Goal: Task Accomplishment & Management: Manage account settings

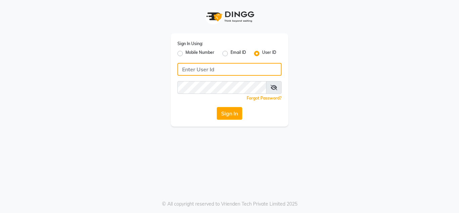
click at [196, 70] on input "Username" at bounding box center [229, 69] width 104 height 13
type input "anuj"
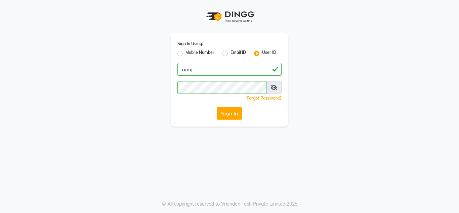
click at [228, 120] on div "Sign In Using: Mobile Number Email ID User ID anuj Remember me Forgot Password?…" at bounding box center [230, 79] width 118 height 93
click at [227, 114] on button "Sign In" at bounding box center [230, 113] width 26 height 13
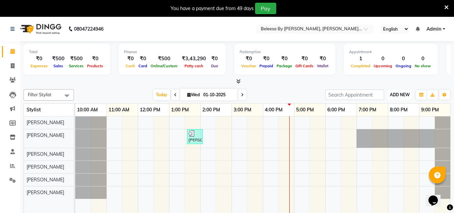
click at [408, 96] on span "ADD NEW" at bounding box center [400, 94] width 20 height 5
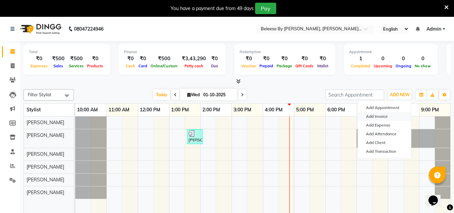
click at [368, 115] on link "Add Invoice" at bounding box center [384, 116] width 53 height 9
select select "service"
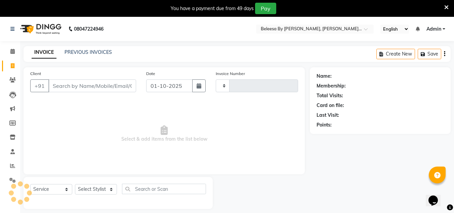
type input "0078"
select select "6695"
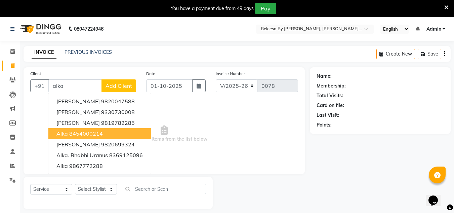
click at [74, 134] on ngb-highlight "8454000214" at bounding box center [86, 133] width 34 height 7
type input "8454000214"
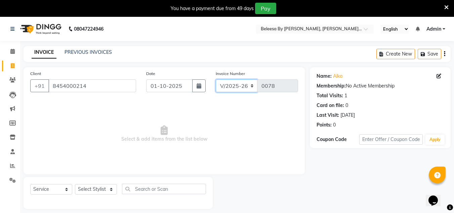
click at [253, 86] on select "V/2025 V/2025-26" at bounding box center [237, 85] width 42 height 13
select select "6696"
click at [216, 79] on select "V/2025 V/2025-26" at bounding box center [237, 85] width 42 height 13
type input "0308"
click at [110, 189] on select "Select Stylist [PERSON_NAME] [PERSON_NAME] [PERSON_NAME] [PERSON_NAME] [PERSON_…" at bounding box center [96, 189] width 42 height 10
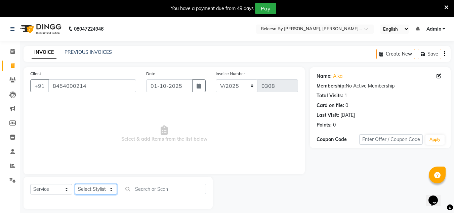
select select "65235"
click at [75, 184] on select "Select Stylist [PERSON_NAME] [PERSON_NAME] [PERSON_NAME] [PERSON_NAME] [PERSON_…" at bounding box center [96, 189] width 42 height 10
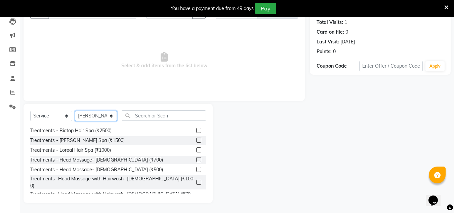
scroll to position [61, 0]
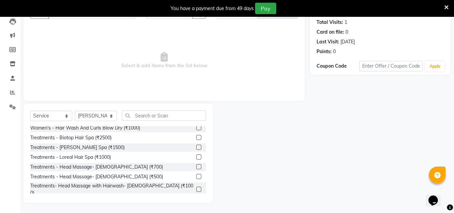
click at [206, 141] on div "Select Service Product Membership Package Voucher Prepaid Gift Card Select Styl…" at bounding box center [118, 152] width 189 height 99
click at [196, 186] on label at bounding box center [198, 188] width 5 height 5
click at [196, 187] on input "checkbox" at bounding box center [198, 189] width 4 height 4
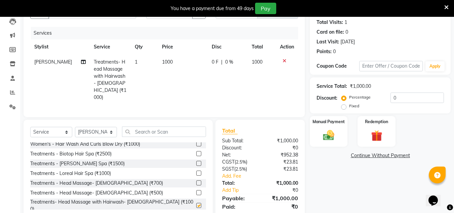
checkbox input "false"
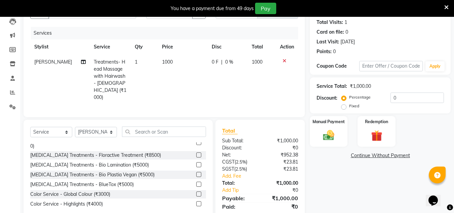
scroll to position [132, 0]
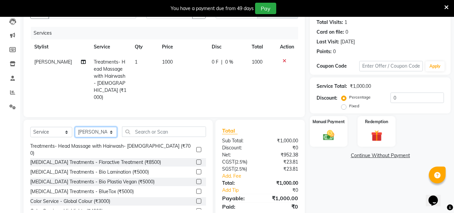
click at [114, 127] on select "Select Stylist [PERSON_NAME] [PERSON_NAME] [PERSON_NAME] [PERSON_NAME] [PERSON_…" at bounding box center [96, 132] width 42 height 10
select select "90940"
click at [75, 127] on select "Select Stylist [PERSON_NAME] [PERSON_NAME] [PERSON_NAME] [PERSON_NAME] [PERSON_…" at bounding box center [96, 132] width 42 height 10
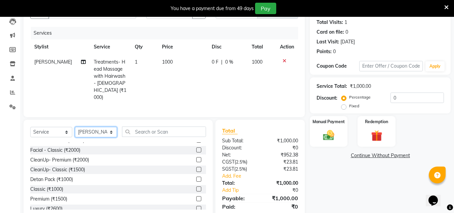
scroll to position [490, 0]
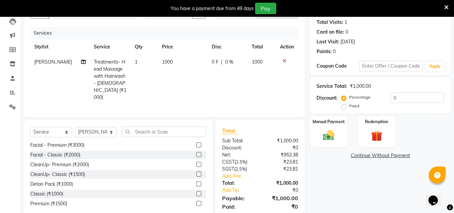
click at [196, 171] on label at bounding box center [198, 173] width 5 height 5
click at [196, 172] on input "checkbox" at bounding box center [198, 174] width 4 height 4
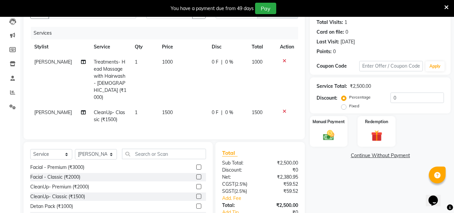
click at [196, 193] on label at bounding box center [198, 195] width 5 height 5
click at [196, 194] on input "checkbox" at bounding box center [198, 196] width 4 height 4
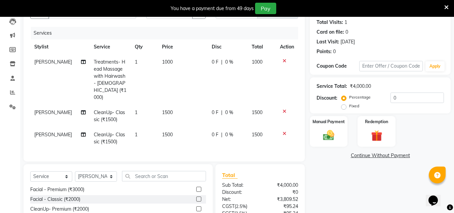
checkbox input "false"
click at [284, 131] on icon at bounding box center [284, 133] width 4 height 5
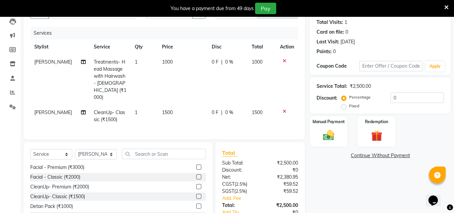
click at [163, 109] on span "1500" at bounding box center [167, 112] width 11 height 6
select select "90940"
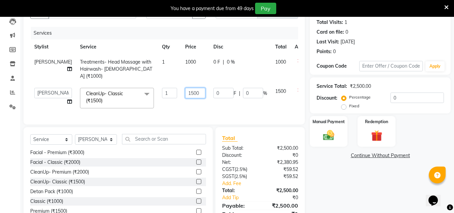
click at [185, 88] on input "1500" at bounding box center [195, 93] width 20 height 10
type input "1000"
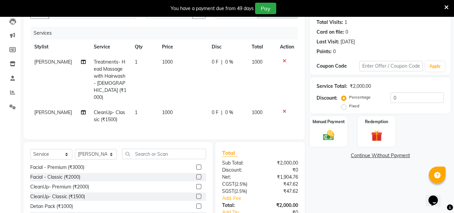
click at [349, 166] on div "Name: Alka Membership: No Active Membership Total Visits: 1 Card on file: 0 Las…" at bounding box center [383, 121] width 146 height 254
click at [325, 137] on img at bounding box center [328, 134] width 19 height 13
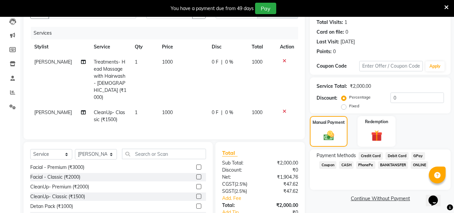
click at [356, 166] on span "PhonePe" at bounding box center [365, 165] width 19 height 8
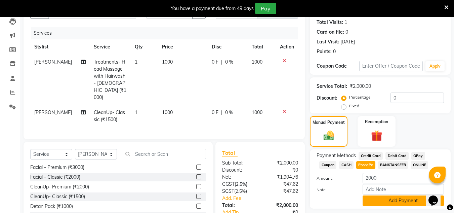
click at [378, 199] on button "Add Payment" at bounding box center [402, 200] width 81 height 10
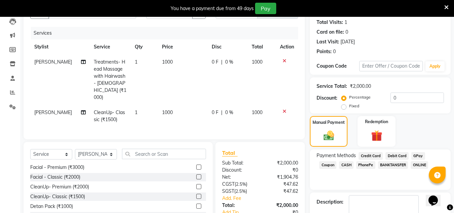
scroll to position [130, 0]
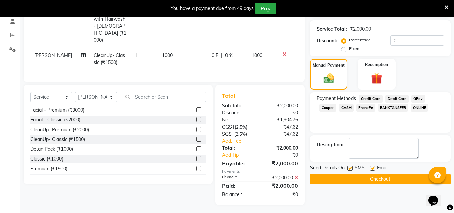
click at [362, 178] on button "Checkout" at bounding box center [380, 179] width 141 height 10
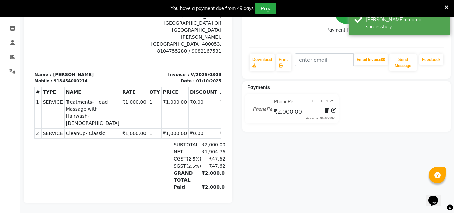
select select "service"
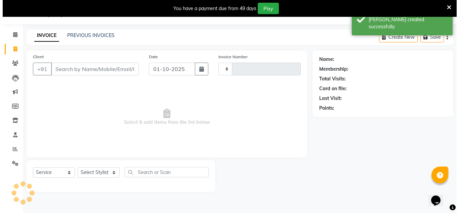
scroll to position [17, 0]
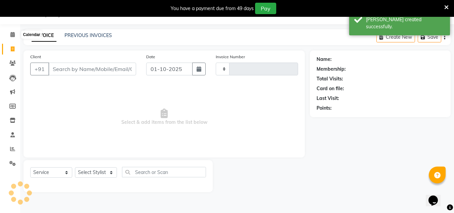
type input "0078"
select select "6695"
click at [14, 61] on icon at bounding box center [12, 62] width 6 height 5
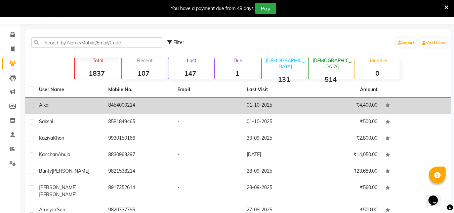
click at [61, 109] on td "Alka" at bounding box center [69, 105] width 69 height 16
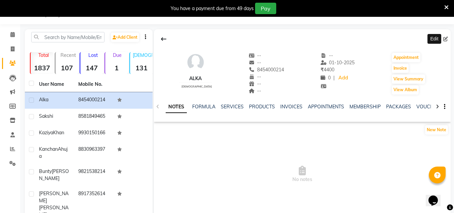
click at [444, 40] on icon at bounding box center [445, 39] width 5 height 5
select select "[DEMOGRAPHIC_DATA]"
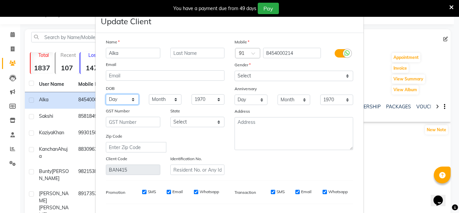
click at [131, 98] on select "Day 01 02 03 04 05 06 07 08 09 10 11 12 13 14 15 16 17 18 19 20 21 22 23 24 25 …" at bounding box center [122, 99] width 33 height 10
select select "10"
click at [106, 94] on select "Day 01 02 03 04 05 06 07 08 09 10 11 12 13 14 15 16 17 18 19 20 21 22 23 24 25 …" at bounding box center [122, 99] width 33 height 10
click at [174, 99] on select "Month January February March April May June July August September October Novem…" at bounding box center [165, 99] width 33 height 10
select select "04"
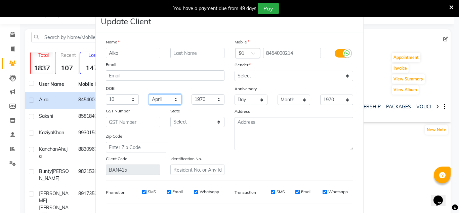
click at [149, 94] on select "Month January February March April May June July August September October Novem…" at bounding box center [165, 99] width 33 height 10
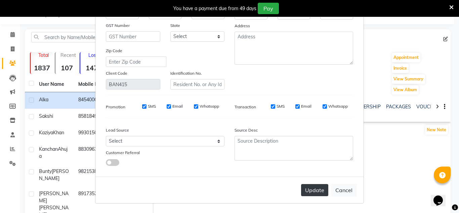
click at [314, 190] on button "Update" at bounding box center [314, 190] width 27 height 12
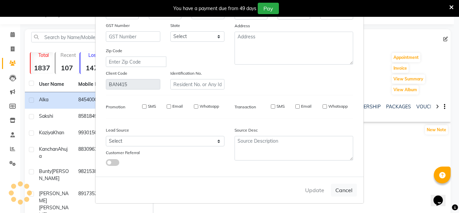
select select
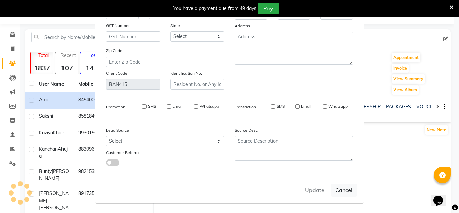
select select
checkbox input "false"
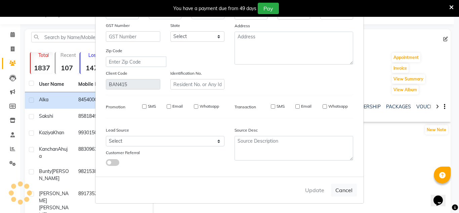
checkbox input "false"
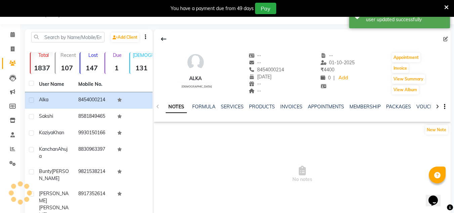
click at [47, 115] on span "Sakshi" at bounding box center [46, 116] width 14 height 6
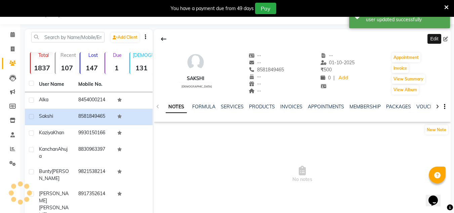
click at [446, 37] on icon at bounding box center [445, 39] width 5 height 5
select select "[DEMOGRAPHIC_DATA]"
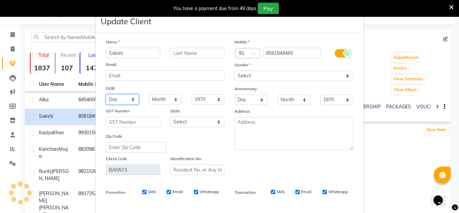
click at [132, 99] on select "Day 01 02 03 04 05 06 07 08 09 10 11 12 13 14 15 16 17 18 19 20 21 22 23 24 25 …" at bounding box center [122, 99] width 33 height 10
select select "28"
click at [106, 94] on select "Day 01 02 03 04 05 06 07 08 09 10 11 12 13 14 15 16 17 18 19 20 21 22 23 24 25 …" at bounding box center [122, 99] width 33 height 10
click at [173, 98] on select "Month January February March April May June July August September October Novem…" at bounding box center [165, 99] width 33 height 10
select select "09"
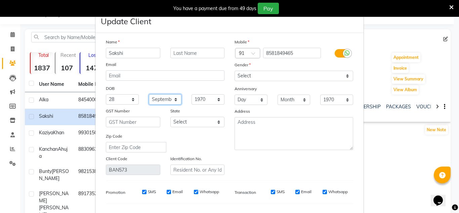
click at [149, 94] on select "Month January February March April May June July August September October Novem…" at bounding box center [165, 99] width 33 height 10
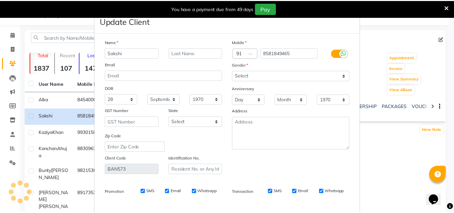
scroll to position [85, 0]
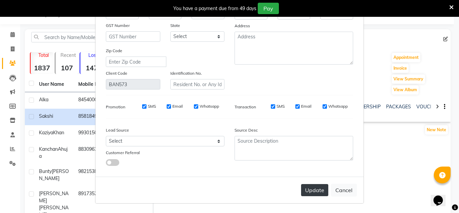
click at [316, 194] on button "Update" at bounding box center [314, 190] width 27 height 12
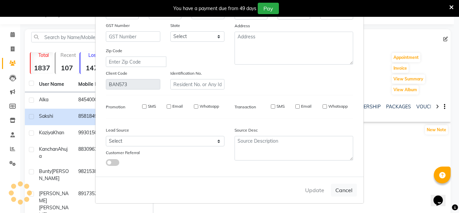
select select
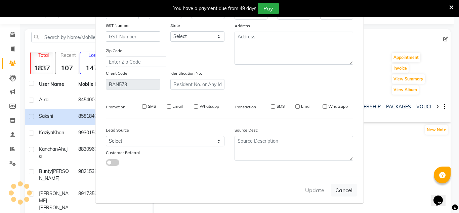
select select
checkbox input "false"
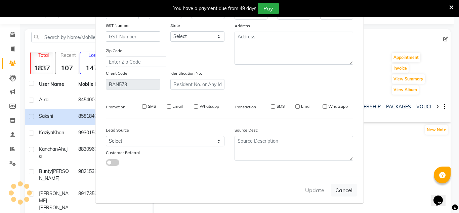
checkbox input "false"
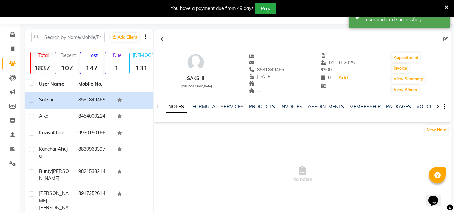
click at [316, 194] on span "No notes" at bounding box center [302, 173] width 297 height 67
